Goal: Task Accomplishment & Management: Use online tool/utility

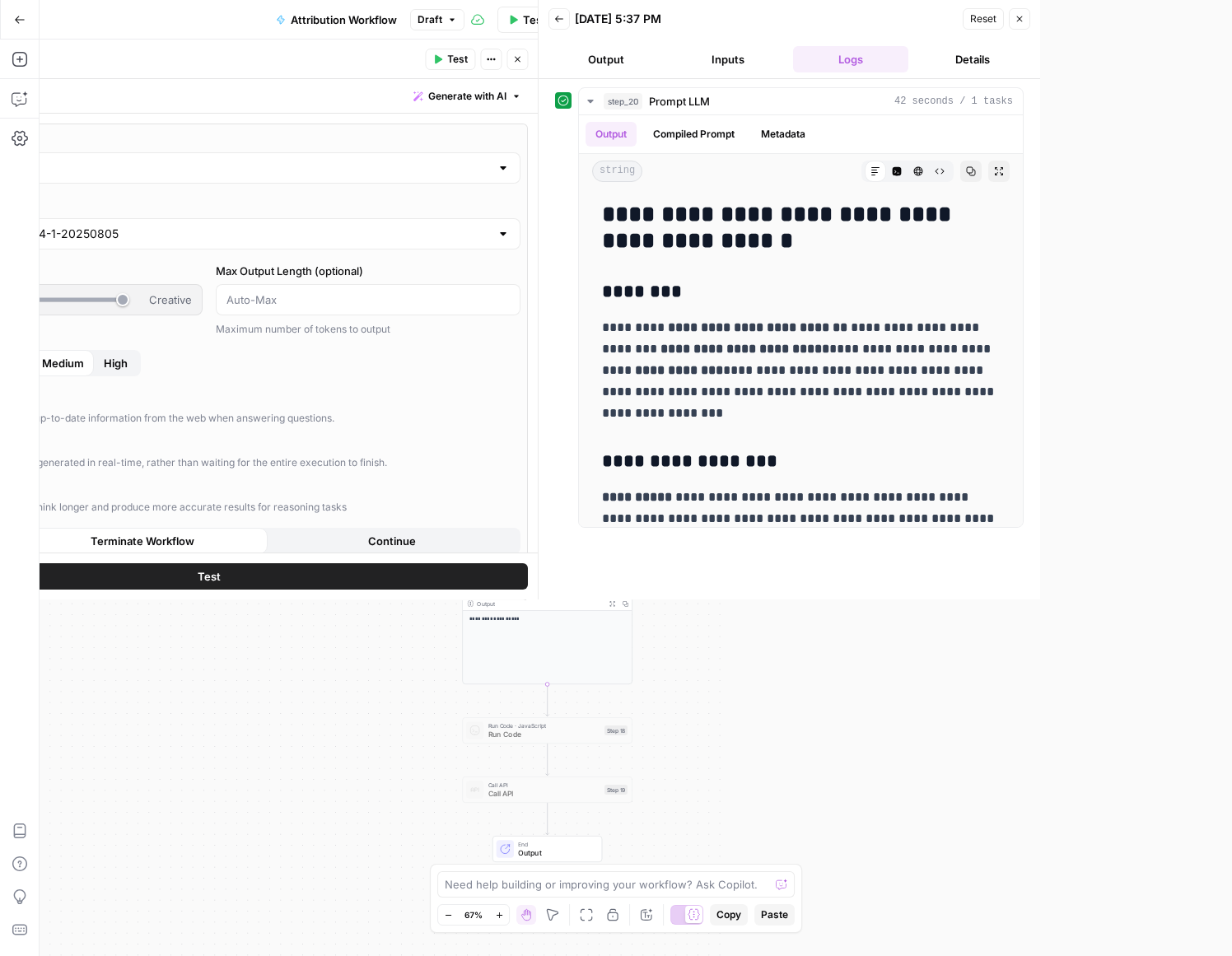
click at [188, 21] on div "Go Back Attribution Workflow Draft Test Workflow Options Publish Actions Run Hi…" at bounding box center [365, 19] width 730 height 39
click at [17, 20] on icon "button" at bounding box center [19, 19] width 12 height 12
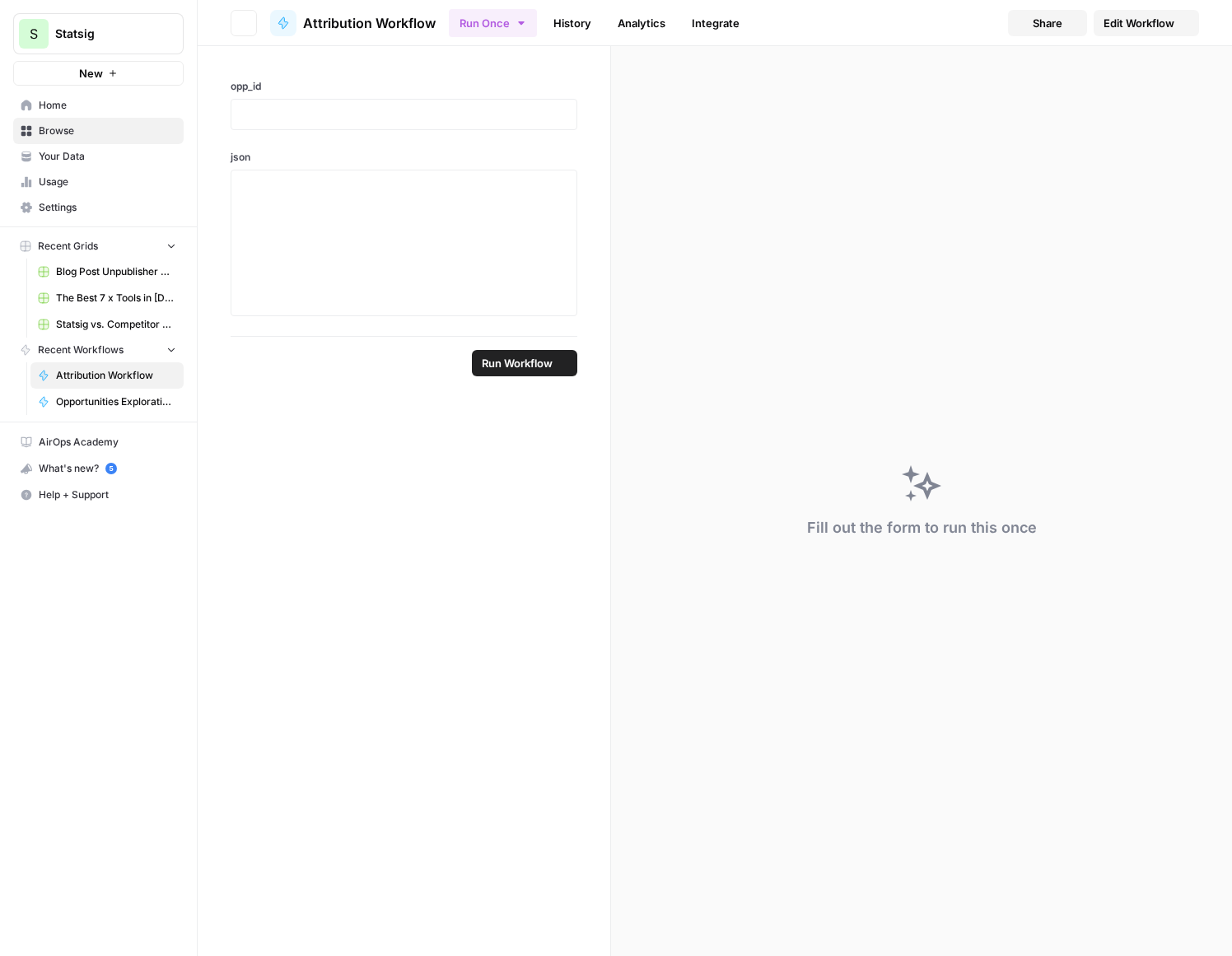
click at [198, 21] on header "Go back Attribution Workflow Run Once History Analytics Integrate Share Edit Wo…" at bounding box center [714, 23] width 1034 height 46
click at [995, 17] on div "Run Once History Analytics Integrate" at bounding box center [722, 22] width 546 height 32
click at [995, 20] on div "Run Once History Analytics Integrate" at bounding box center [722, 22] width 546 height 32
click at [198, 23] on header "Go back Attribution Workflow Run Once History Analytics Integrate Share Edit Wo…" at bounding box center [714, 23] width 1034 height 46
click at [198, 140] on div "opp_id json" at bounding box center [404, 190] width 413 height 290
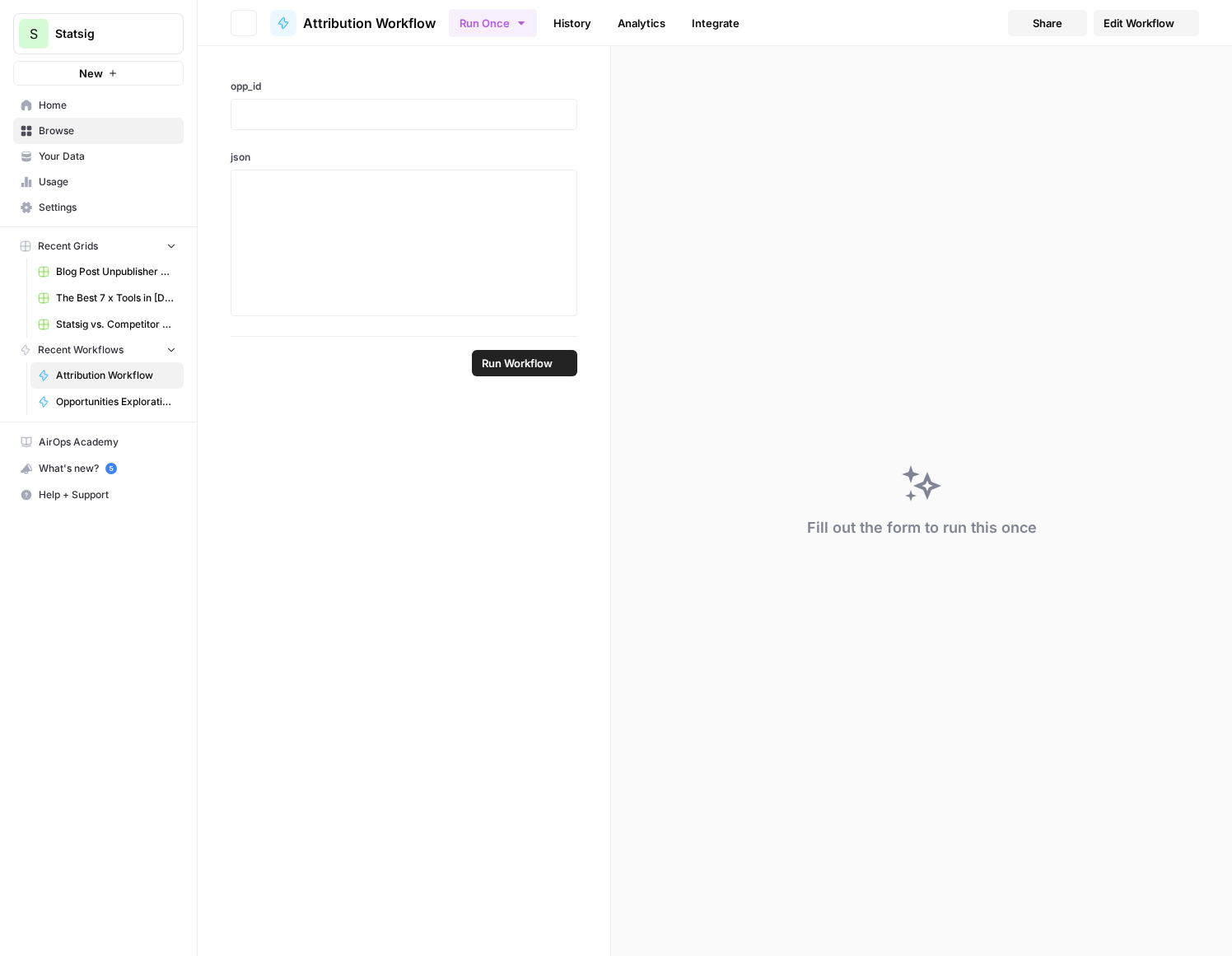
click at [554, 24] on div "Run Once History Analytics Integrate" at bounding box center [722, 22] width 546 height 32
click at [995, 24] on div "Run Once History Analytics Integrate" at bounding box center [722, 22] width 546 height 32
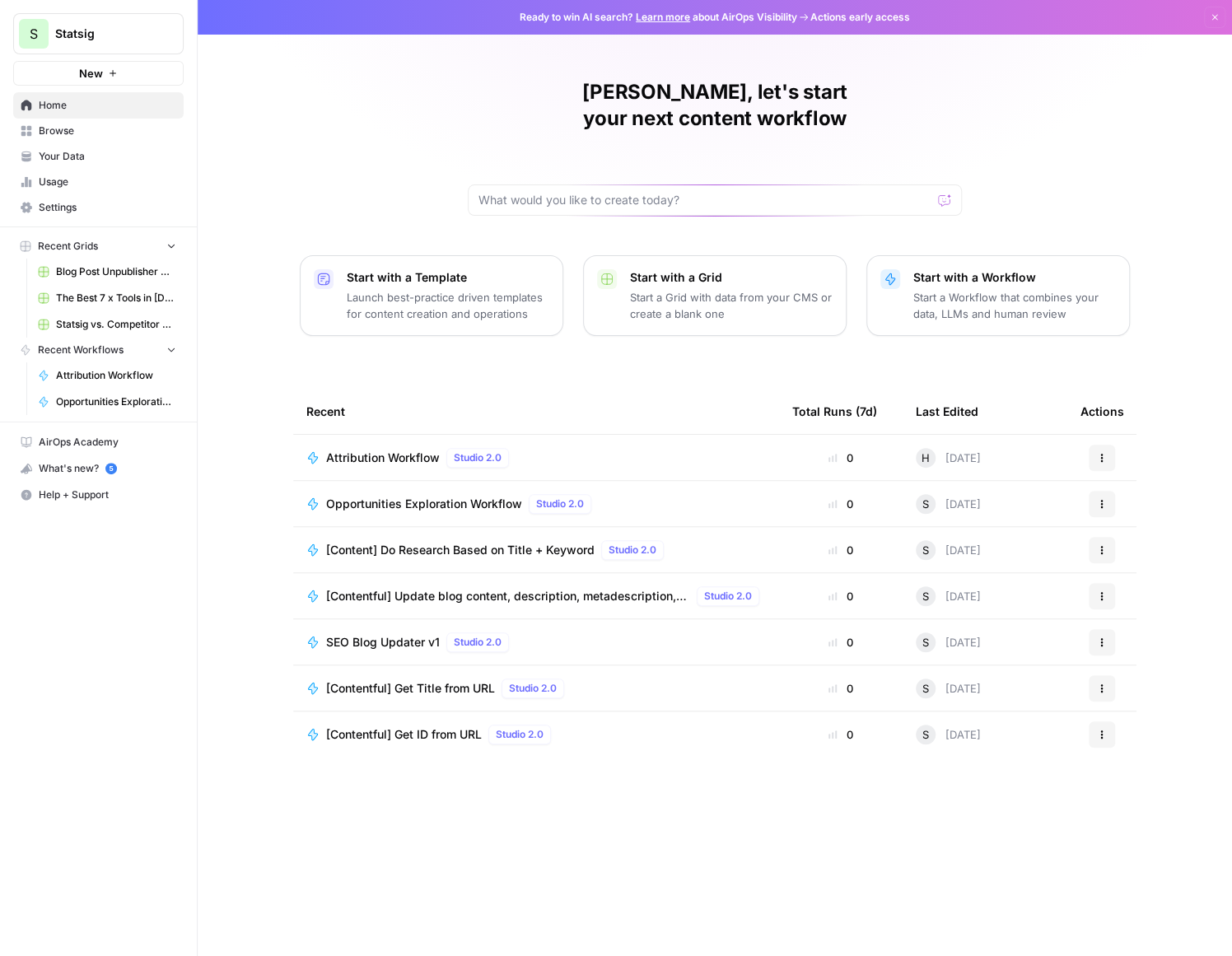
click at [392, 450] on span "Attribution Workflow" at bounding box center [383, 458] width 114 height 17
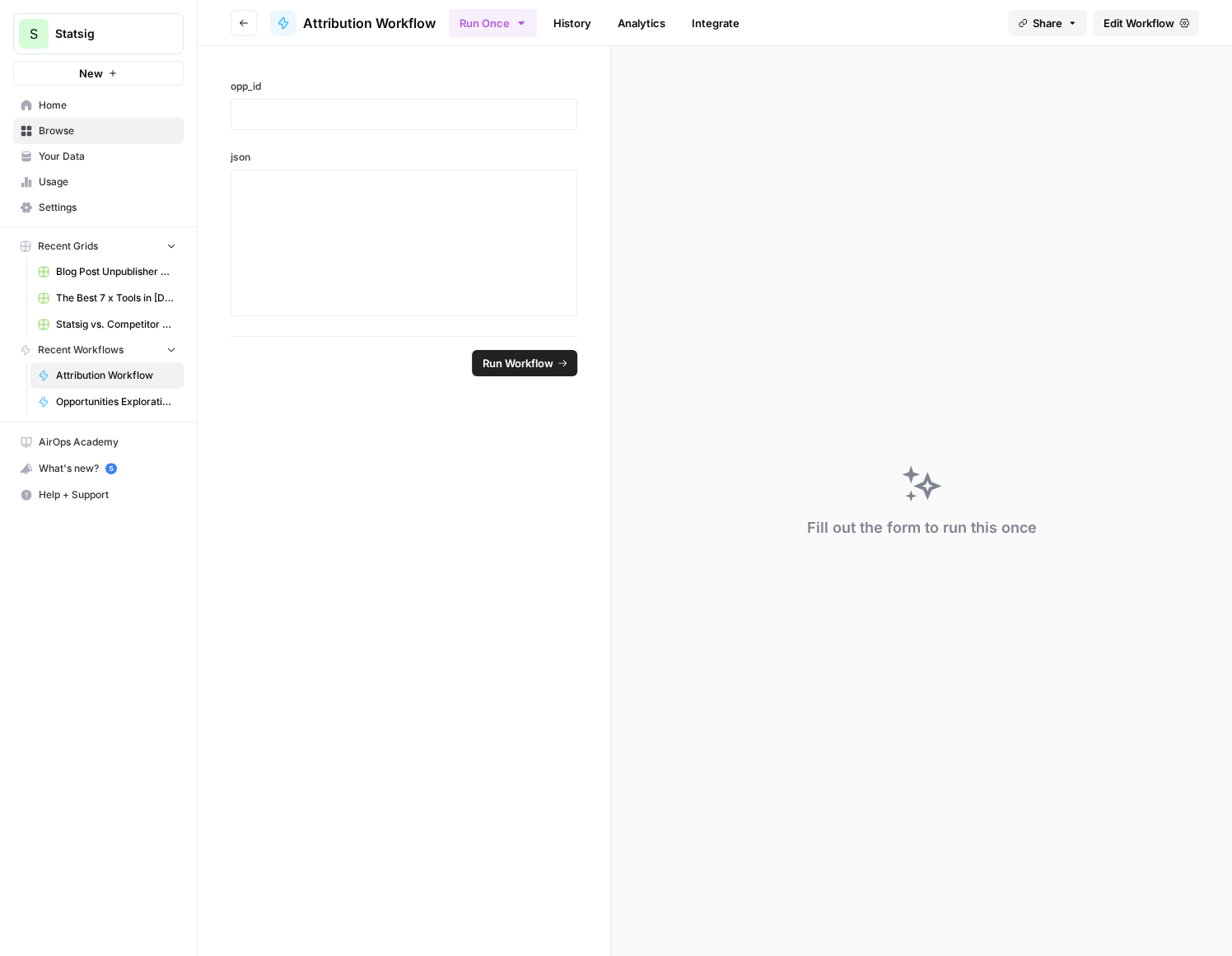
click at [1156, 30] on span "Edit Workflow" at bounding box center [1139, 23] width 71 height 17
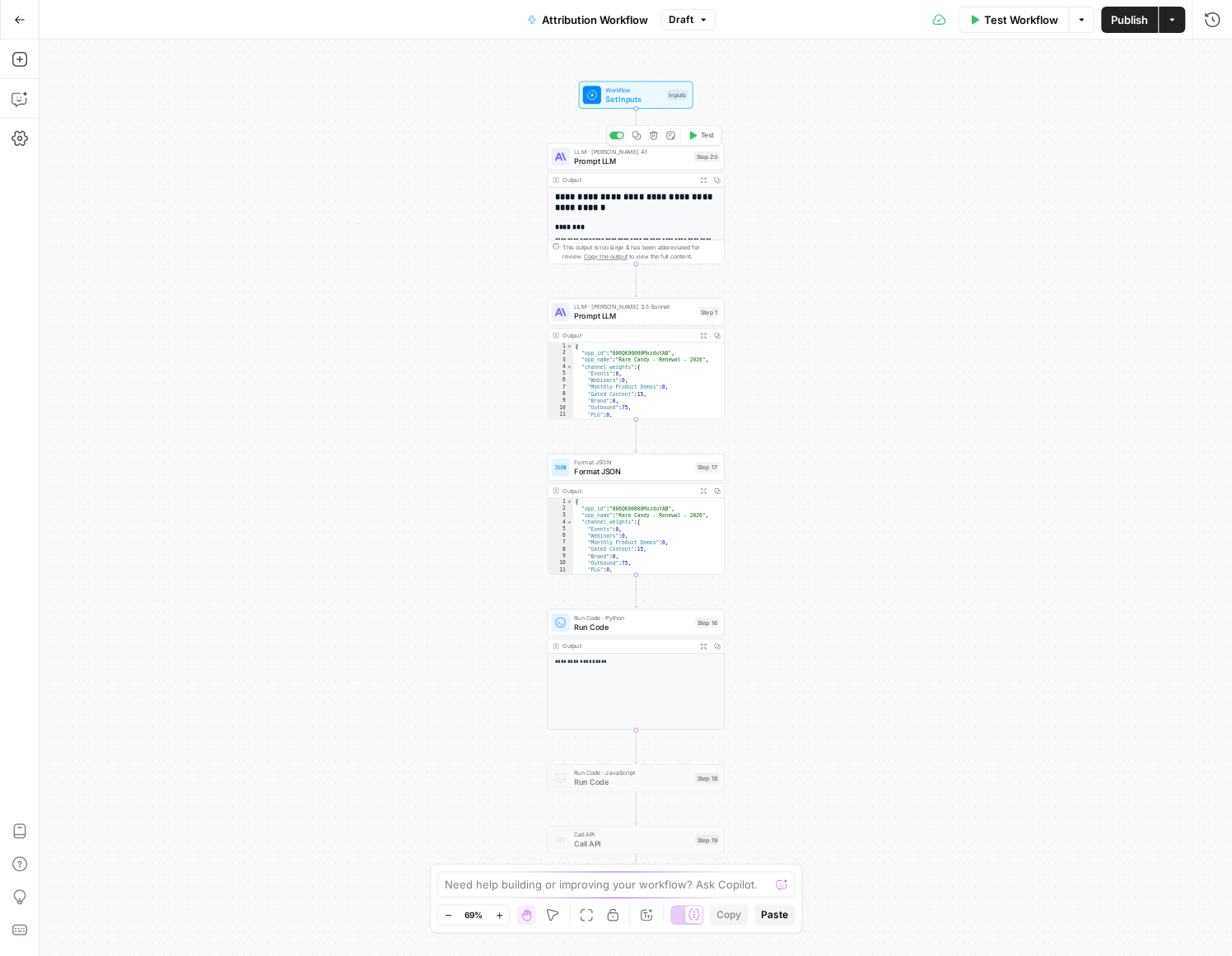
click at [635, 160] on span "Prompt LLM" at bounding box center [632, 160] width 115 height 12
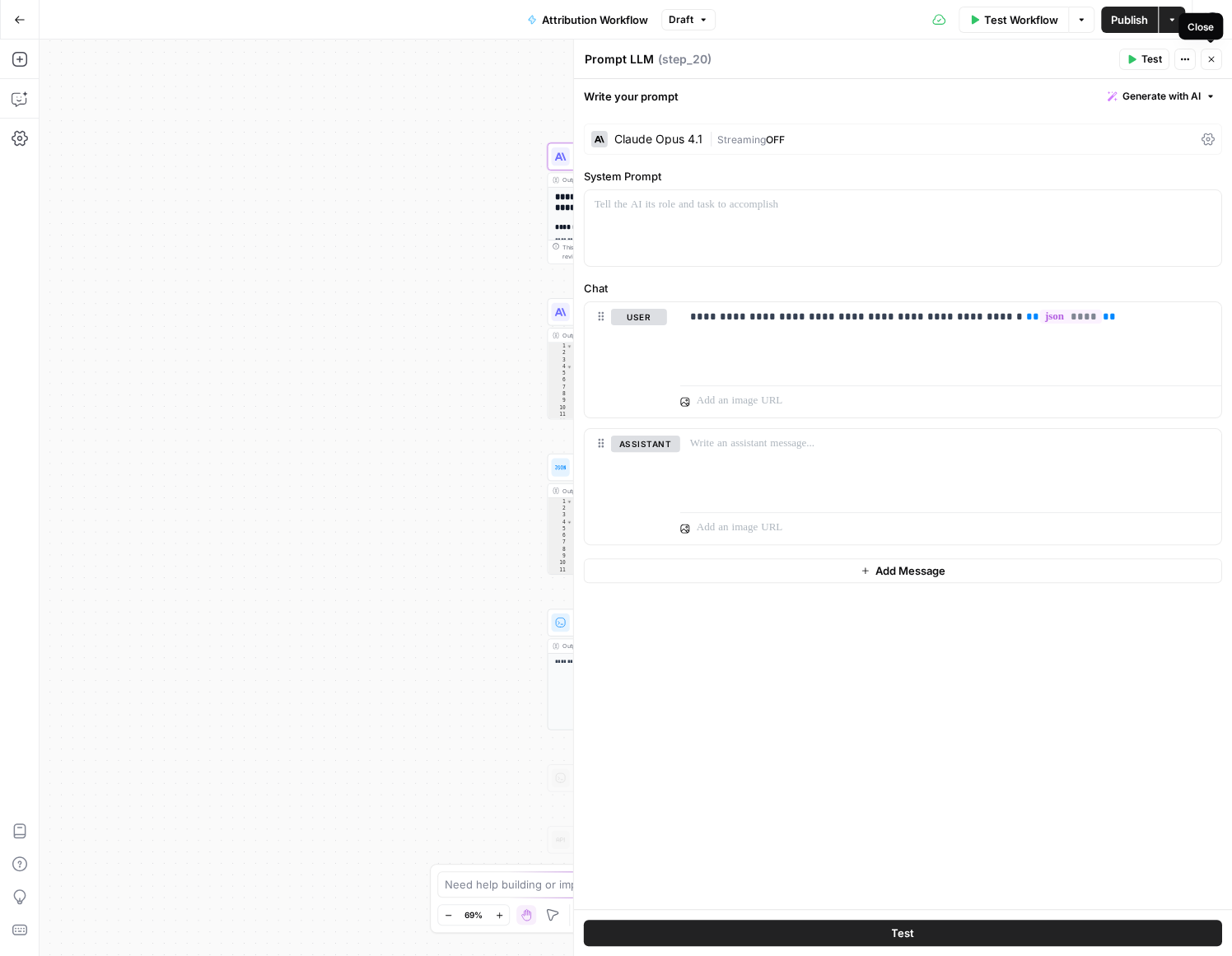
click at [1210, 57] on icon "button" at bounding box center [1212, 59] width 10 height 10
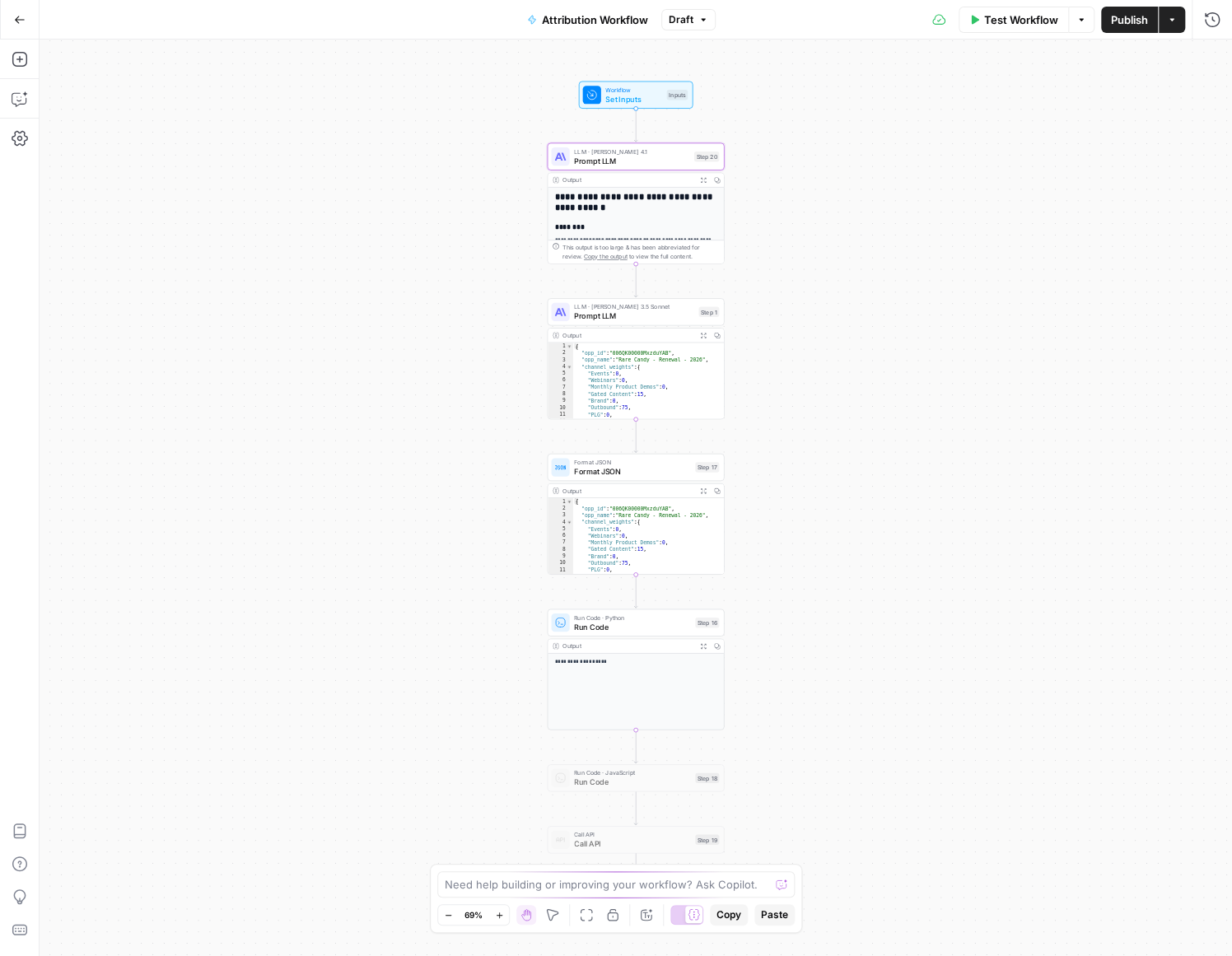
click at [628, 319] on span "Prompt LLM" at bounding box center [634, 316] width 120 height 12
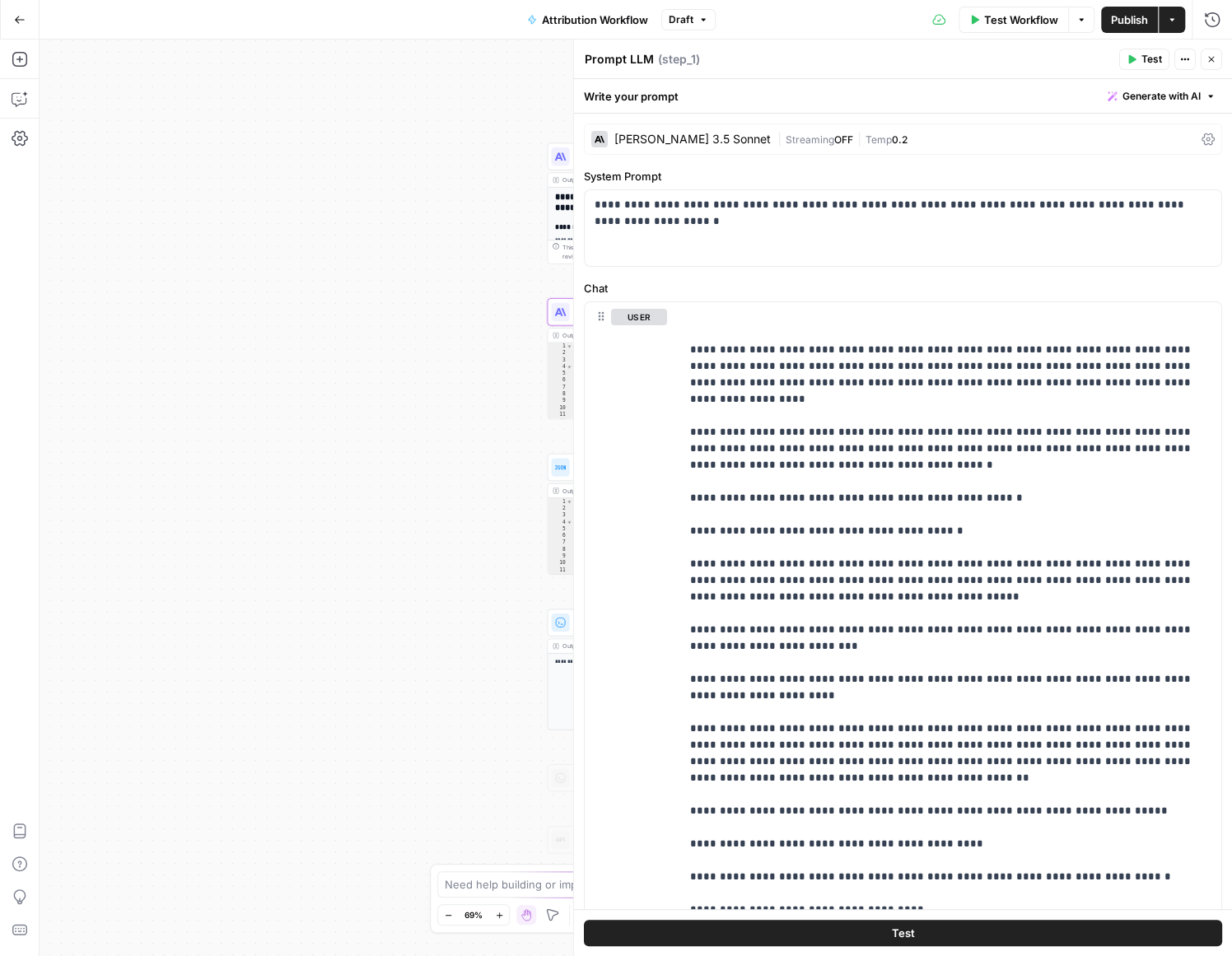
click at [908, 139] on div "| Streaming OFF | Temp 0.2" at bounding box center [987, 139] width 417 height 16
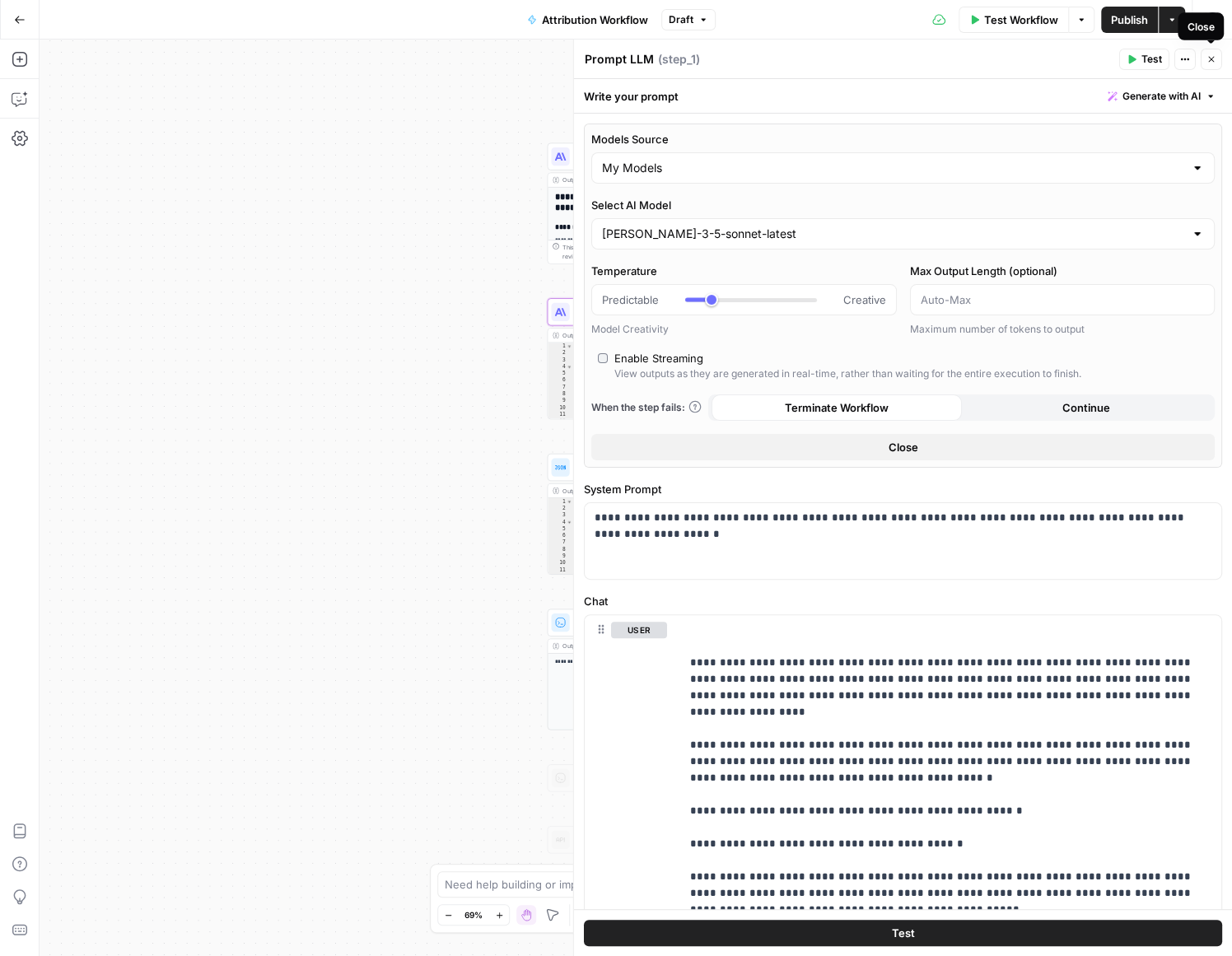
click at [1214, 57] on icon "button" at bounding box center [1212, 59] width 10 height 10
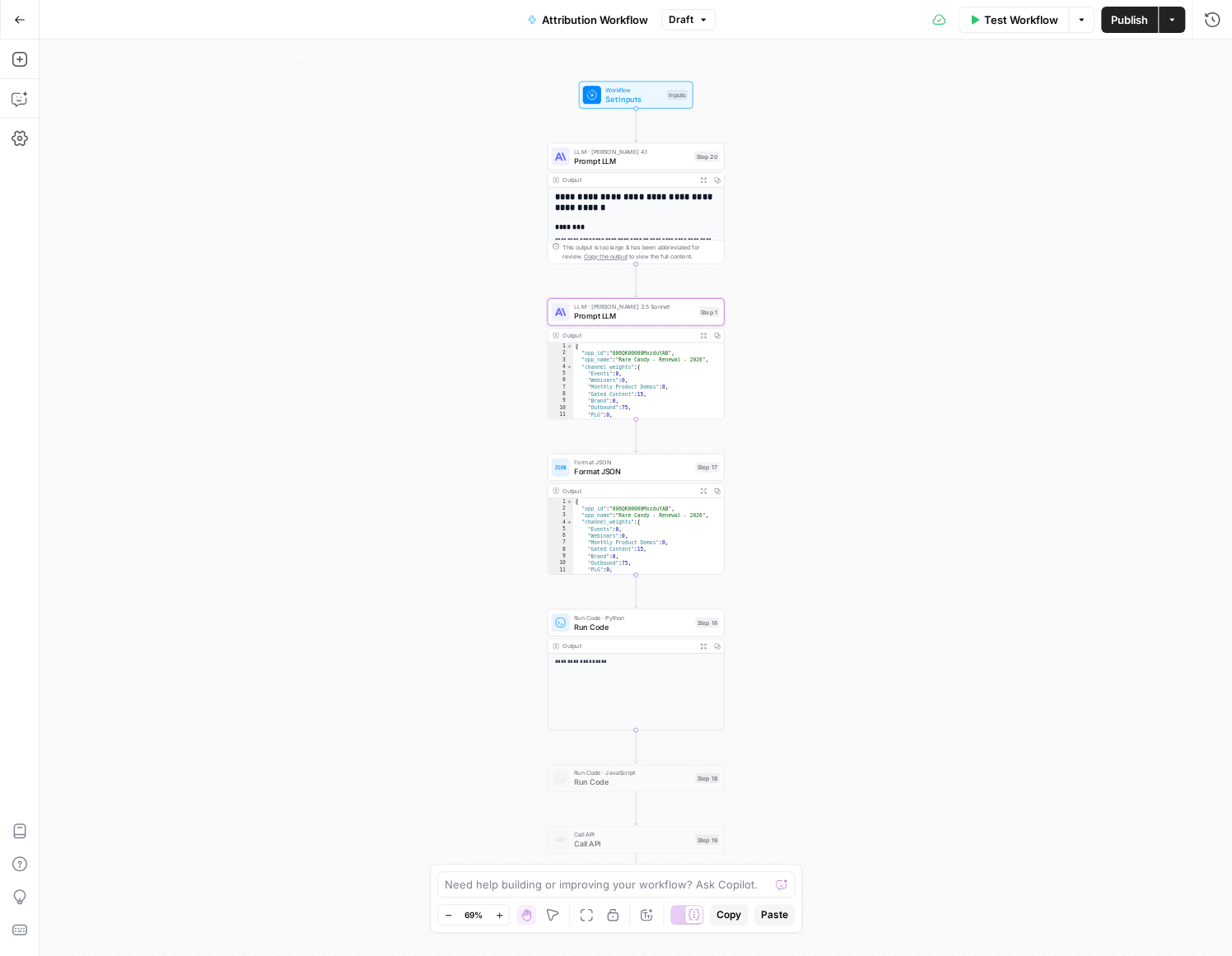
click at [857, 551] on div "**********" at bounding box center [635, 497] width 1192 height 916
